Goal: Use online tool/utility: Utilize a website feature to perform a specific function

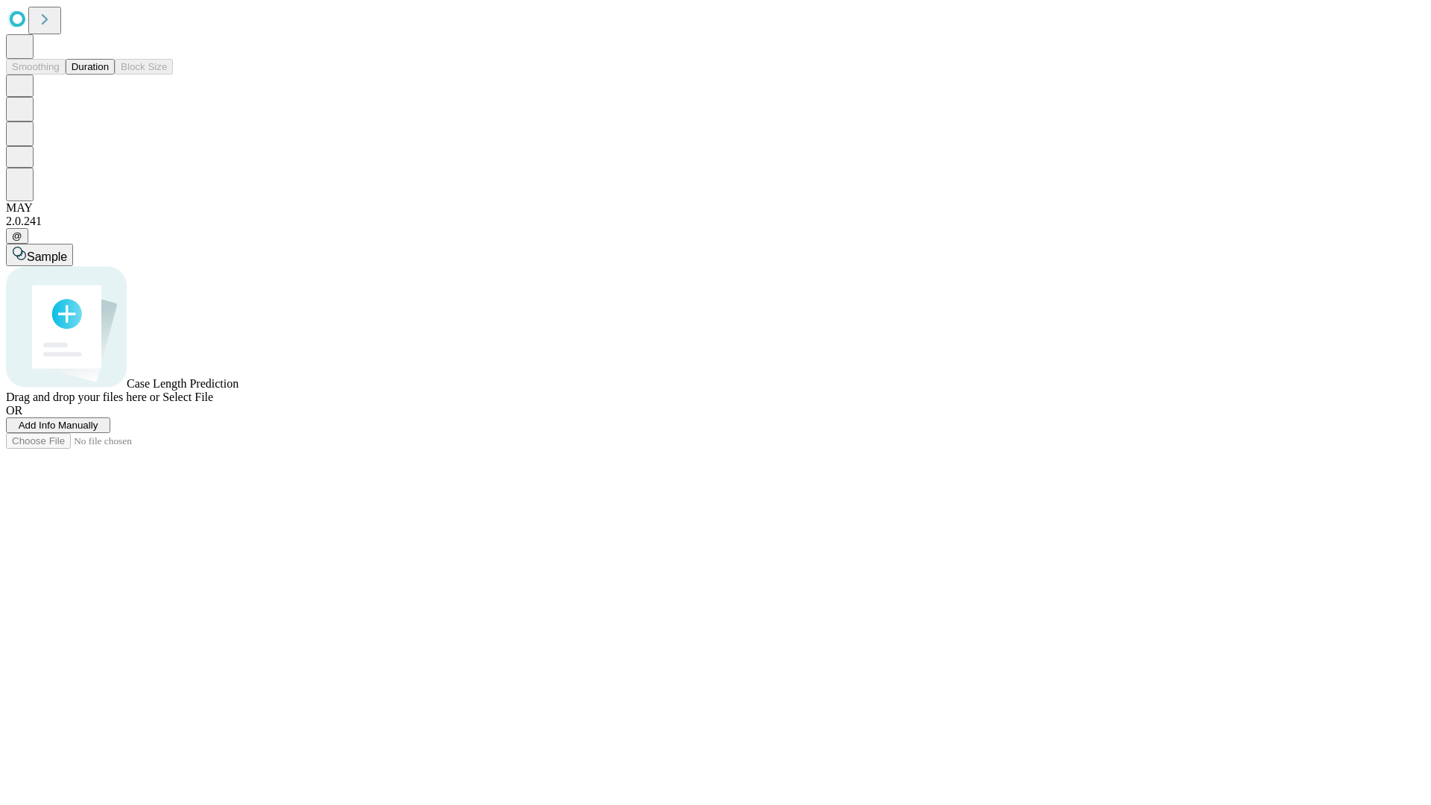
click at [109, 75] on button "Duration" at bounding box center [90, 67] width 49 height 16
click at [213, 403] on span "Select File" at bounding box center [188, 397] width 51 height 13
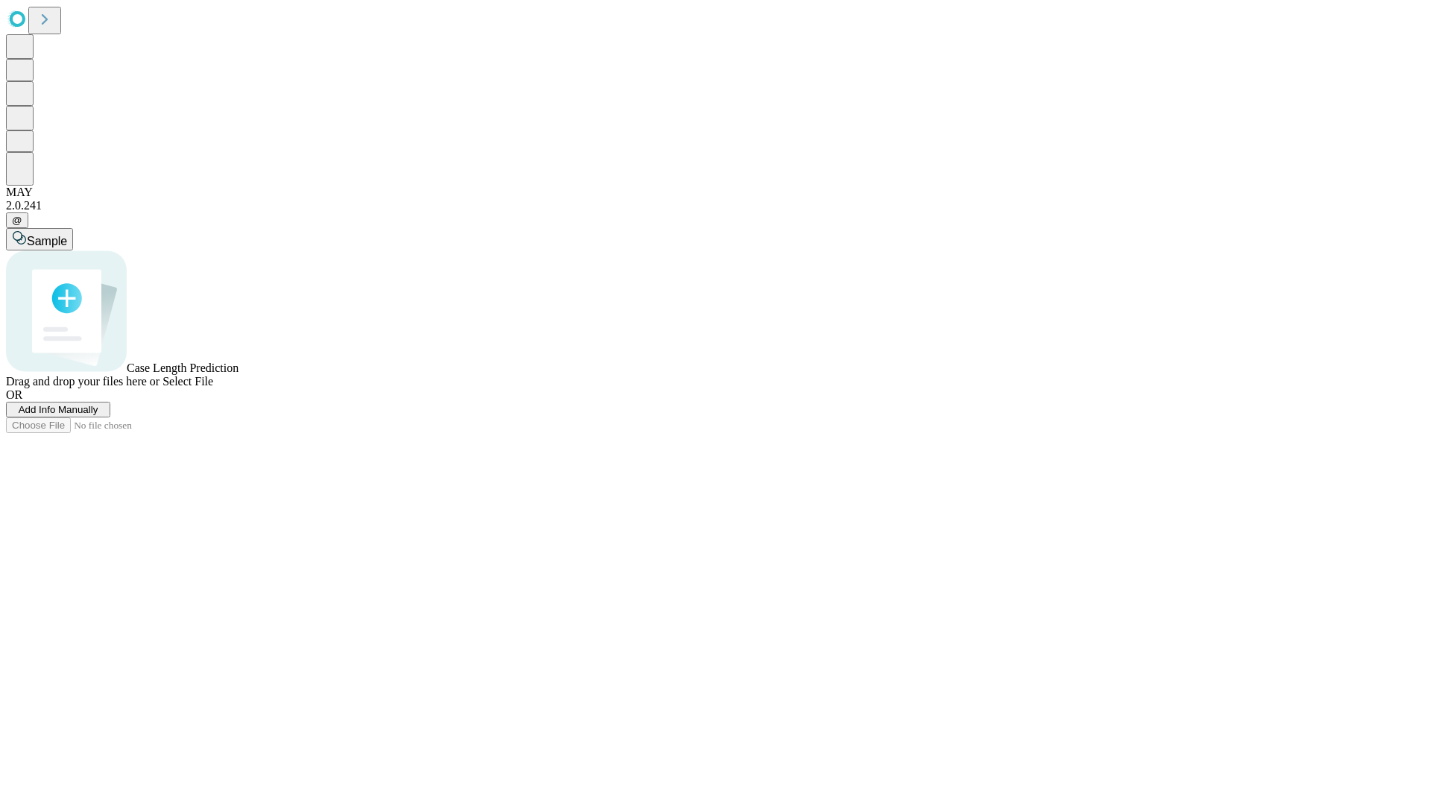
click at [213, 388] on span "Select File" at bounding box center [188, 381] width 51 height 13
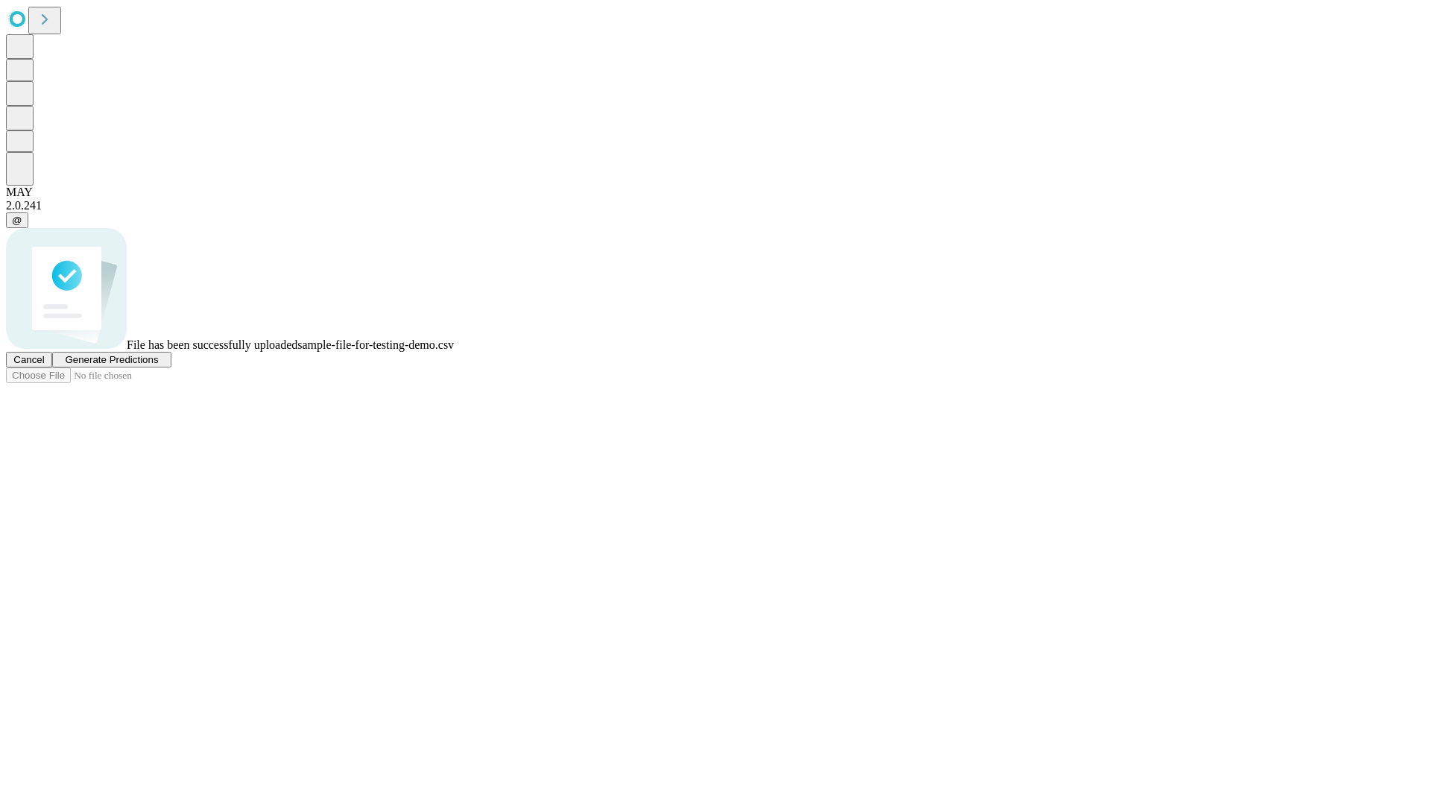
click at [158, 365] on span "Generate Predictions" at bounding box center [111, 359] width 93 height 11
